Goal: Task Accomplishment & Management: Use online tool/utility

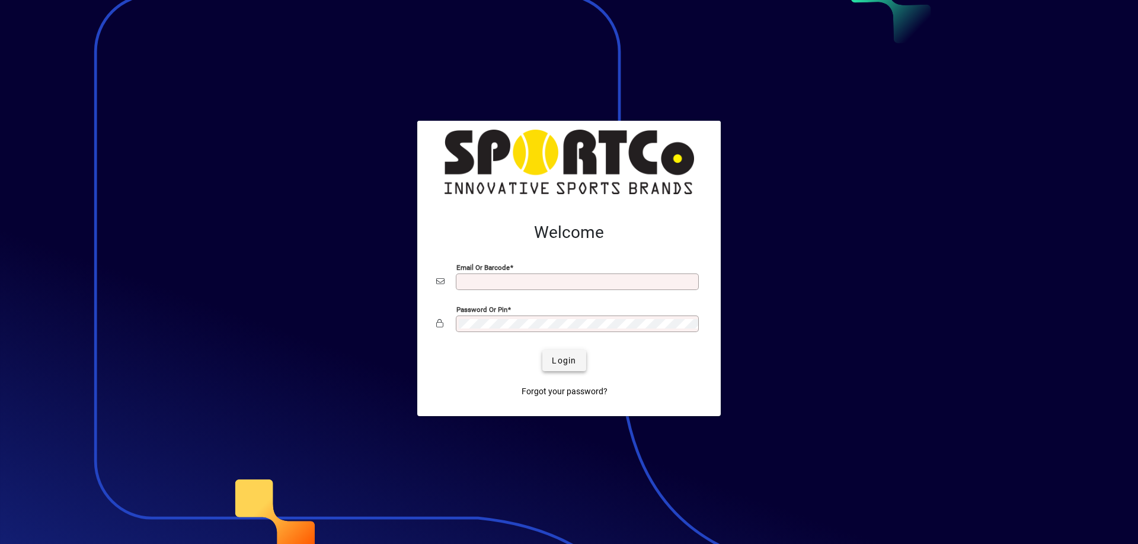
type input "**********"
click at [547, 357] on span "submit" at bounding box center [563, 361] width 43 height 28
